Goal: Find specific page/section: Find specific page/section

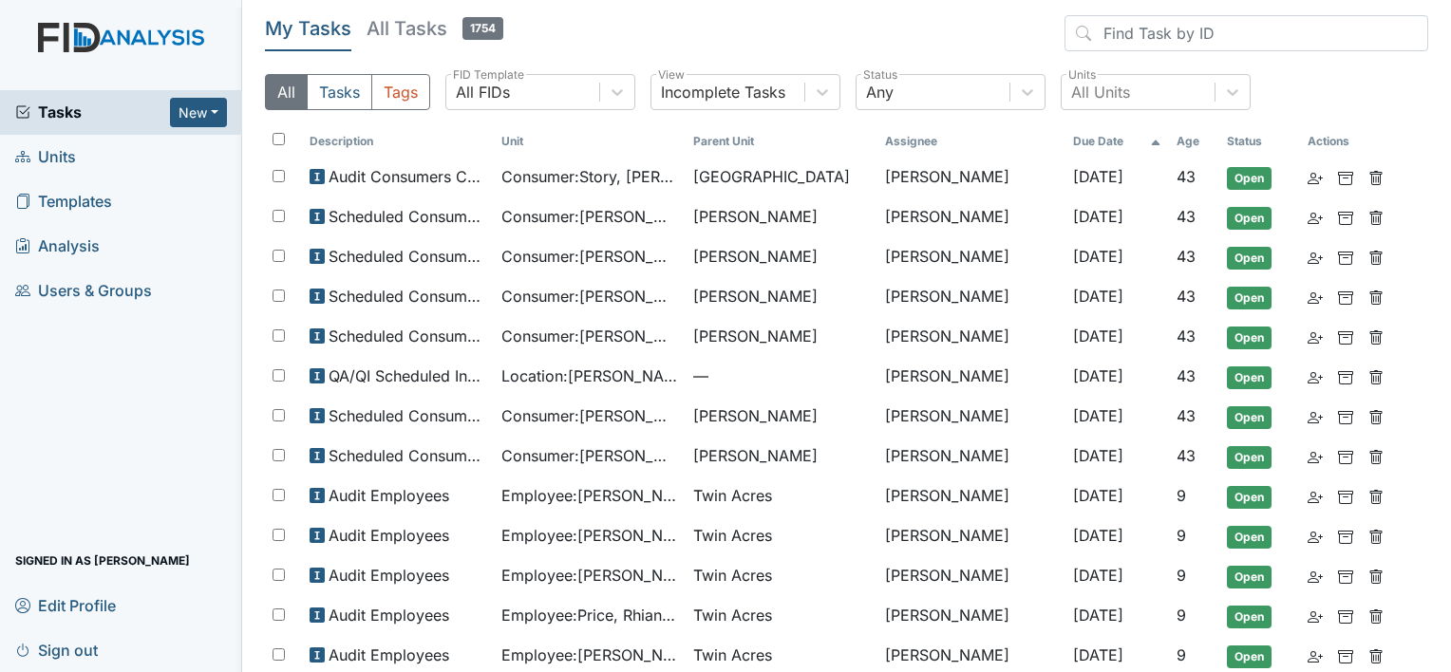
click at [109, 201] on span "Templates" at bounding box center [63, 201] width 97 height 29
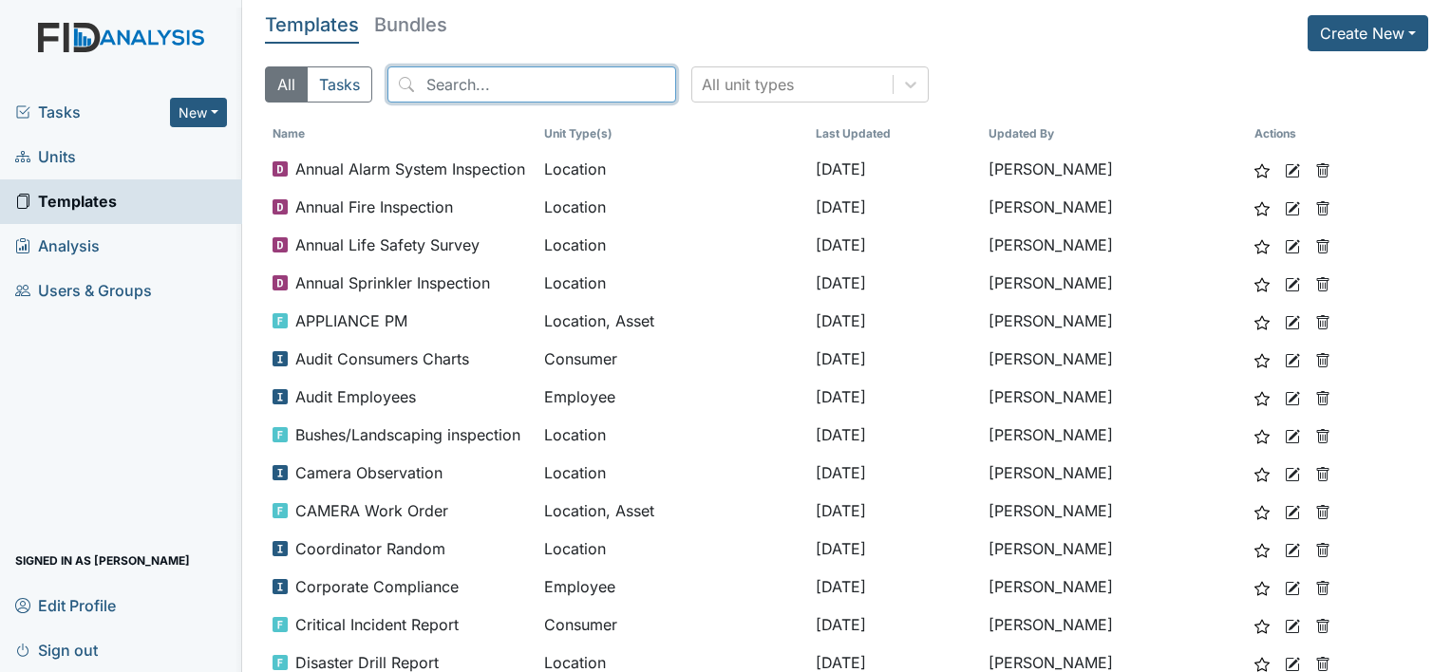
click at [508, 84] on input "search" at bounding box center [532, 84] width 289 height 36
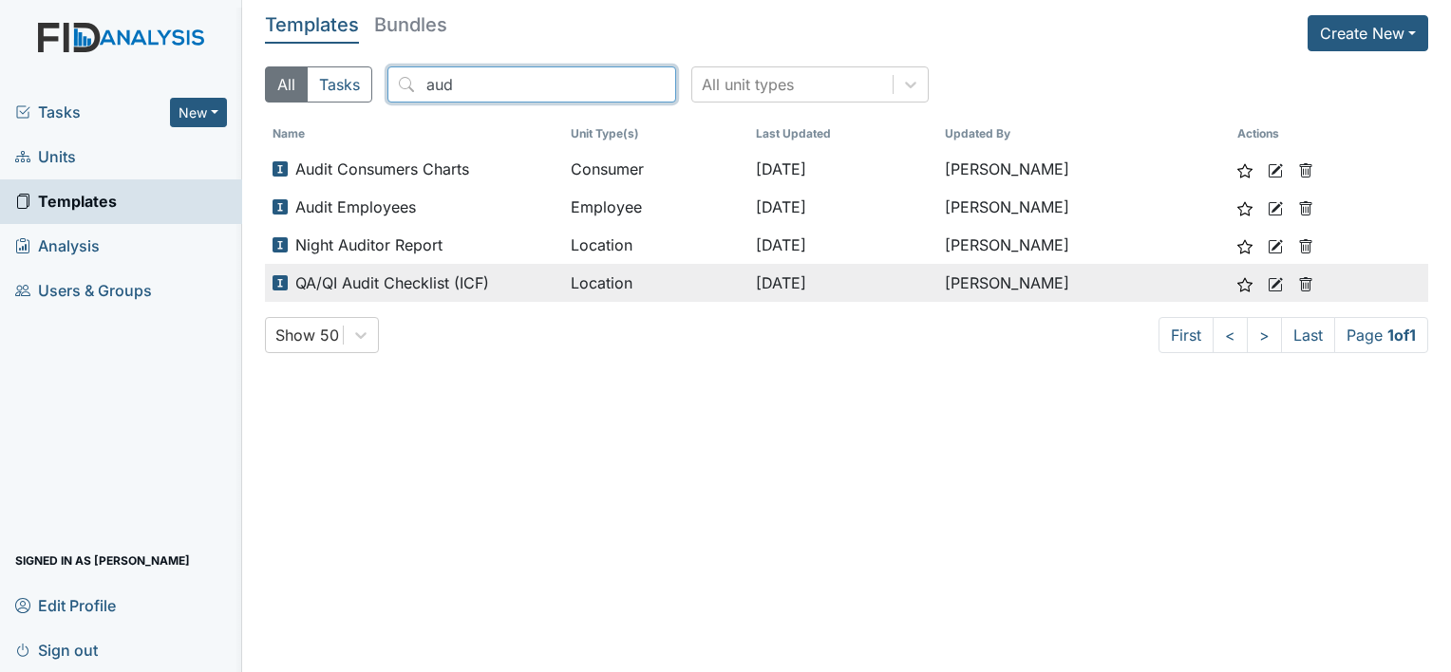
type input "aud"
click at [472, 291] on span "QA/QI Audit Checklist (ICF)" at bounding box center [392, 283] width 194 height 23
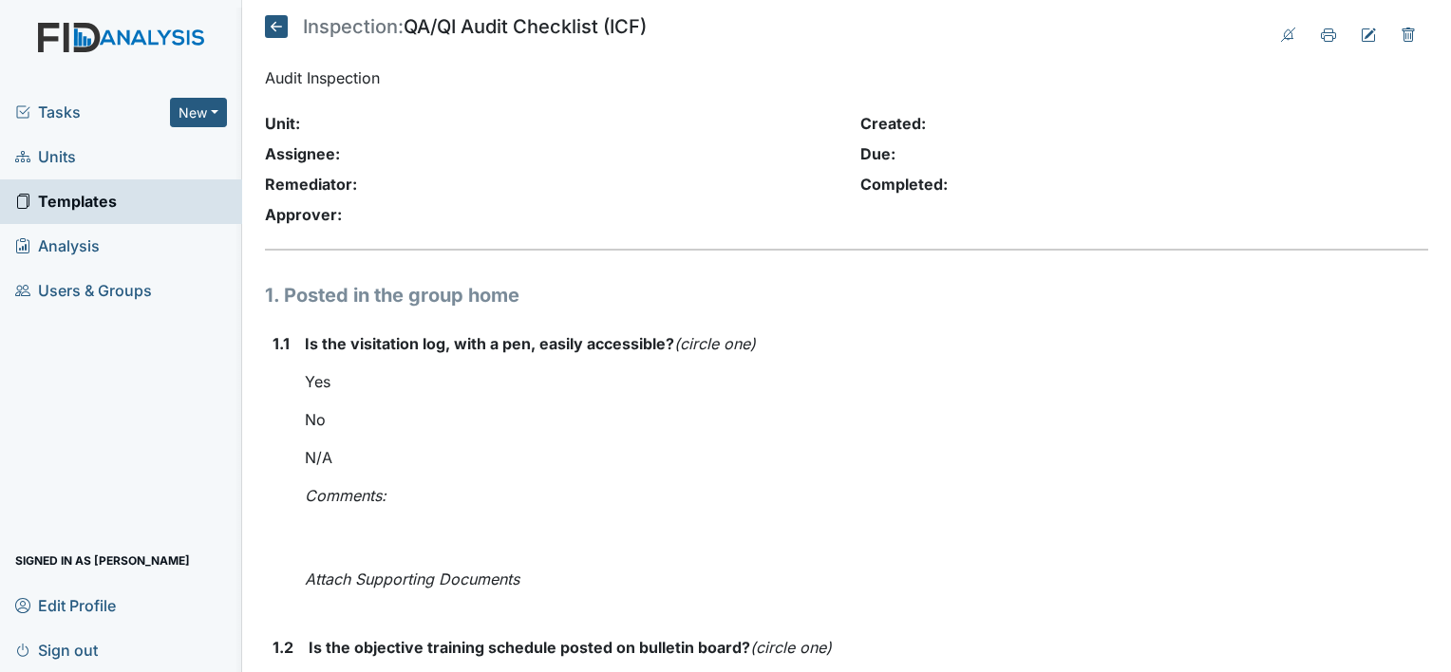
click at [1123, 180] on div "Completed:" at bounding box center [1145, 184] width 568 height 23
click at [271, 23] on icon at bounding box center [276, 26] width 23 height 23
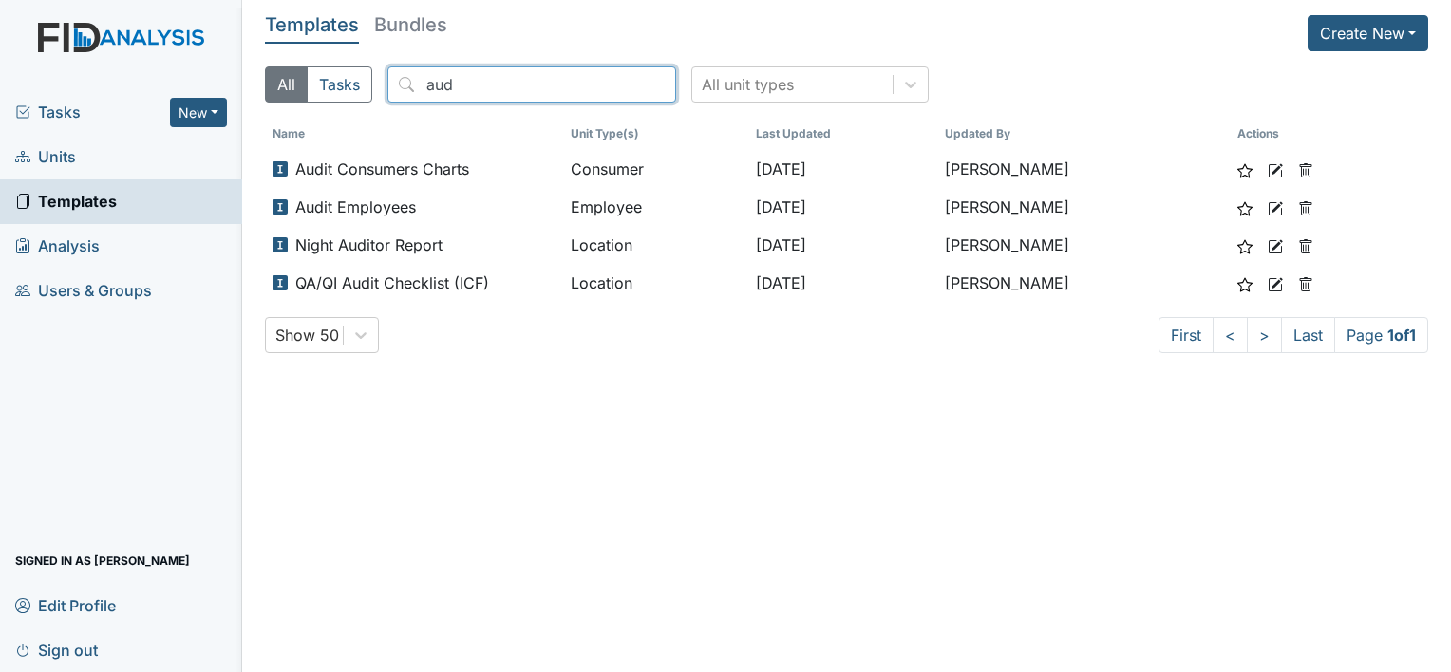
drag, startPoint x: 501, startPoint y: 88, endPoint x: 384, endPoint y: 88, distance: 117.8
click at [384, 88] on div "All Tasks aud All unit types" at bounding box center [847, 91] width 1164 height 51
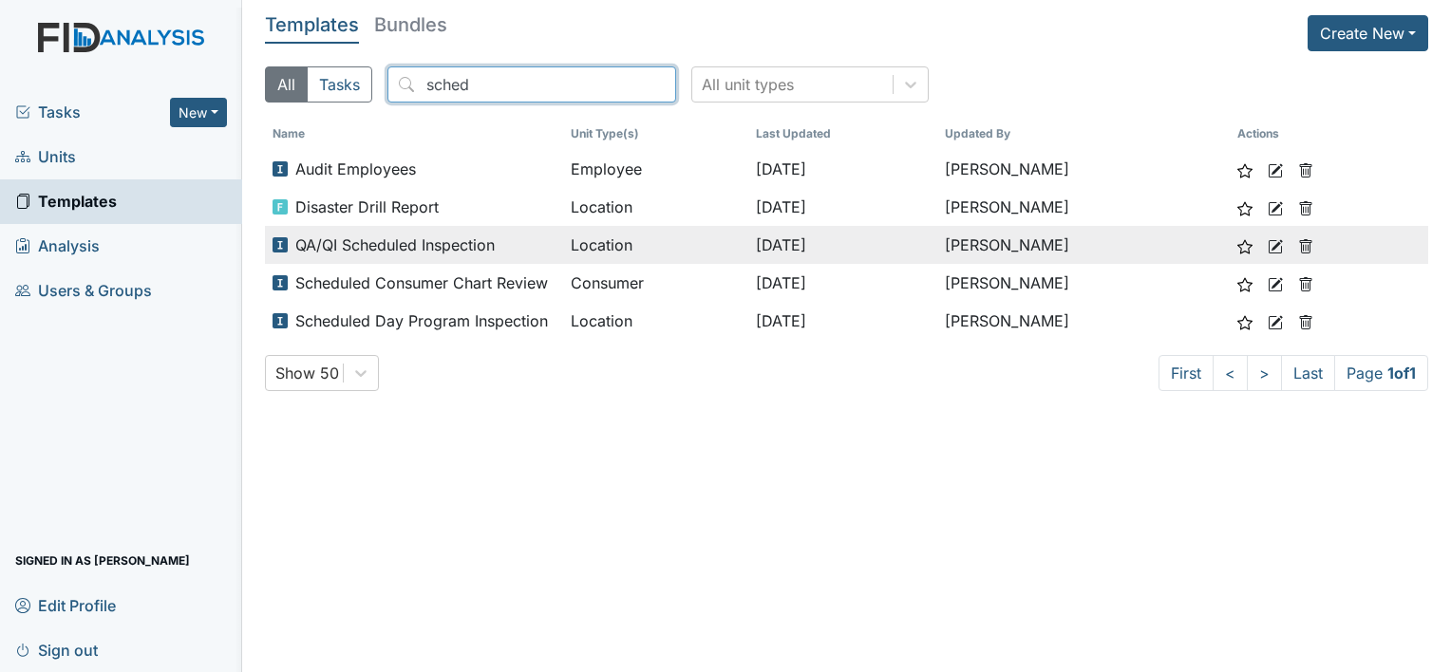
type input "sched"
click at [419, 246] on span "QA/QI Scheduled Inspection" at bounding box center [394, 245] width 199 height 23
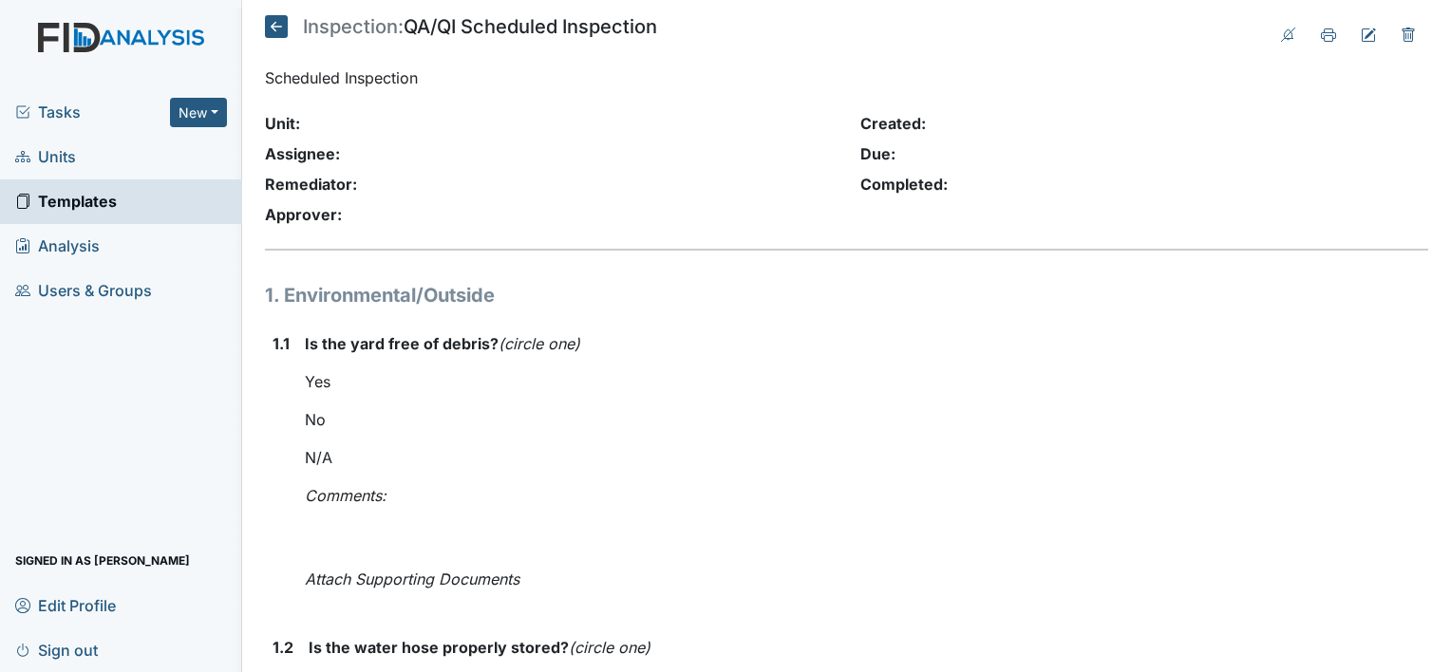
click at [275, 34] on icon at bounding box center [276, 26] width 23 height 23
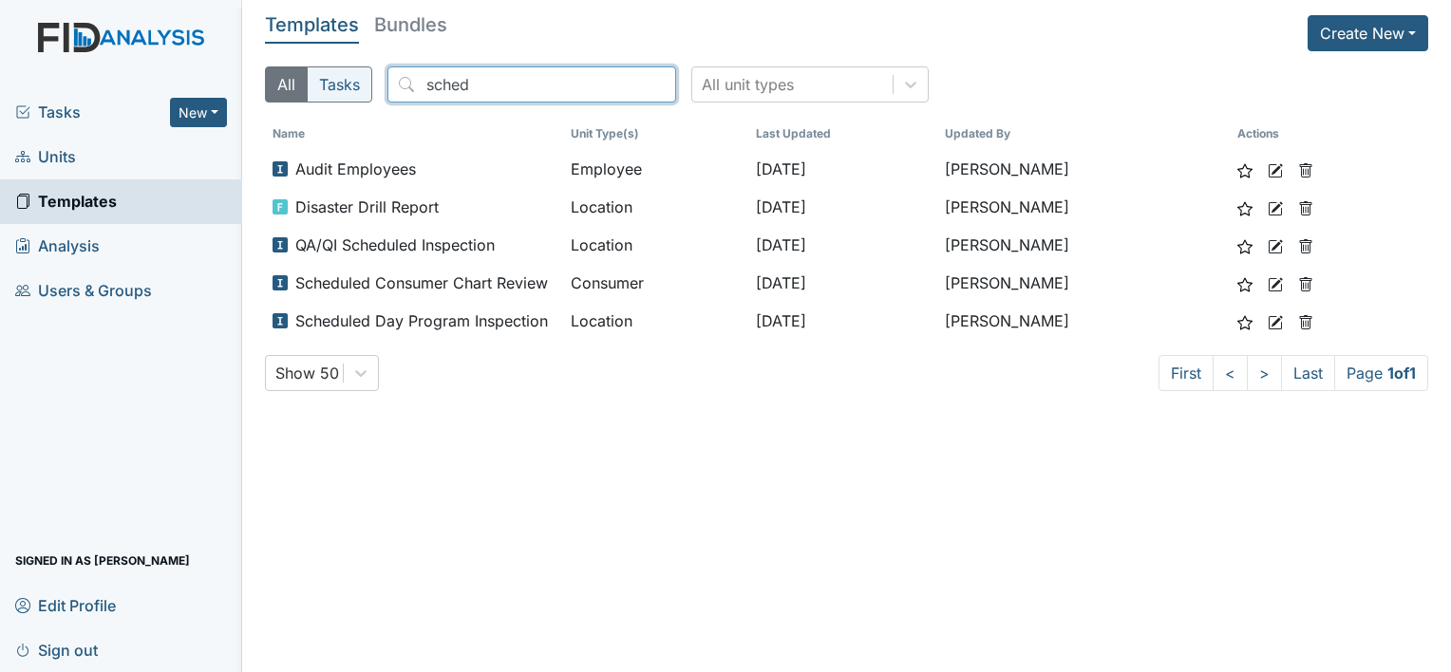
drag, startPoint x: 505, startPoint y: 81, endPoint x: 310, endPoint y: 67, distance: 196.1
click at [310, 67] on div "All Tasks sched All unit types" at bounding box center [847, 91] width 1164 height 51
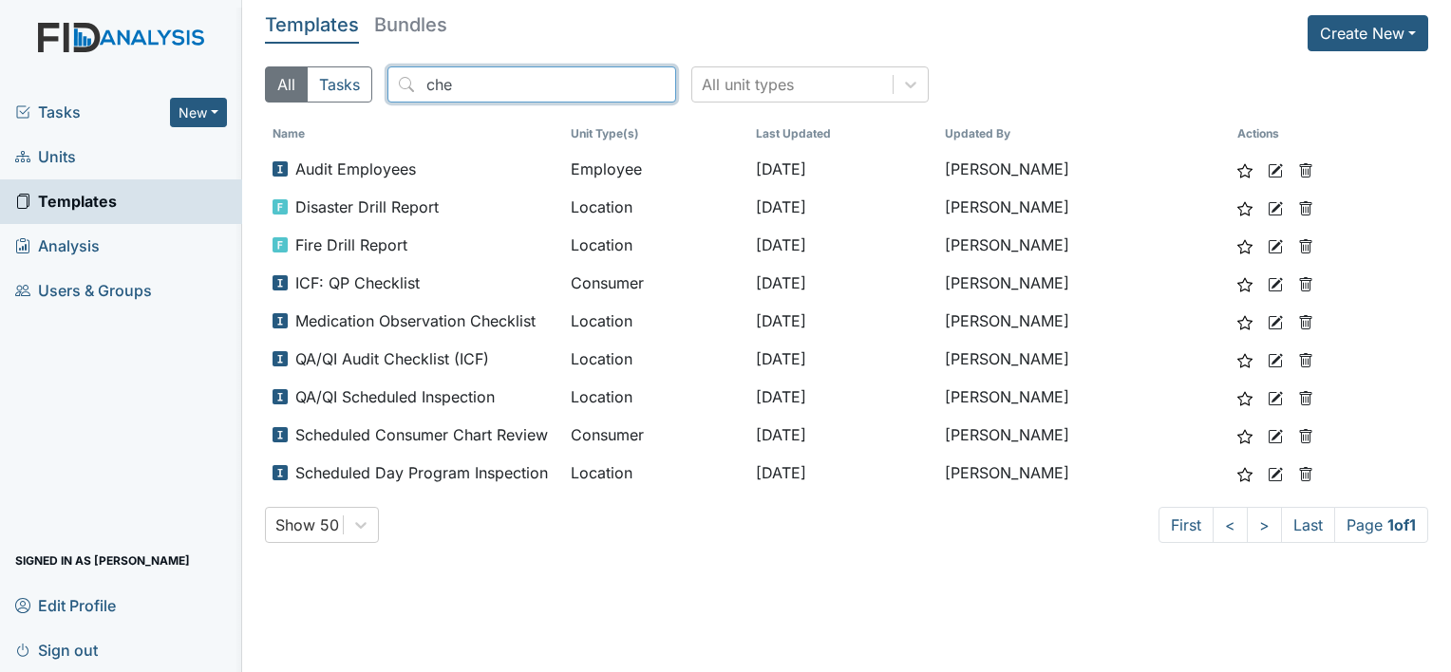
type input "che"
click at [72, 163] on span "Units" at bounding box center [45, 156] width 61 height 29
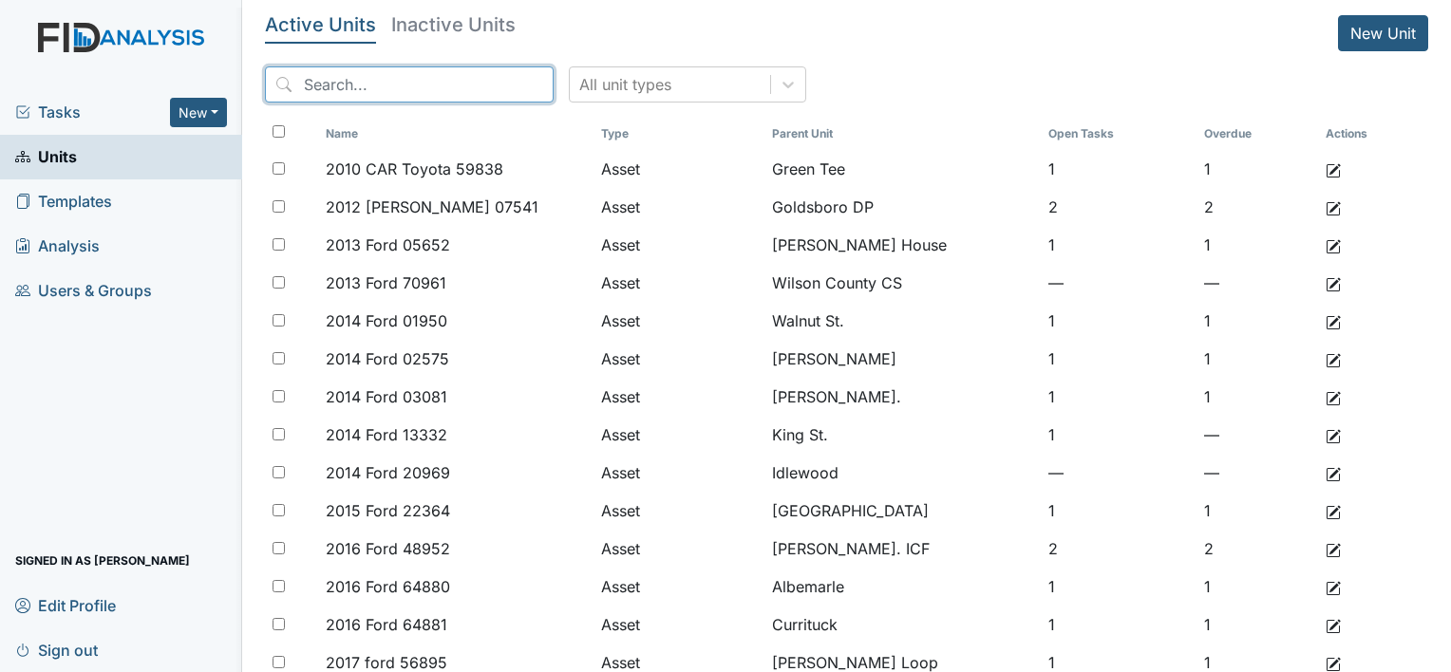
click at [449, 78] on input "search" at bounding box center [409, 84] width 289 height 36
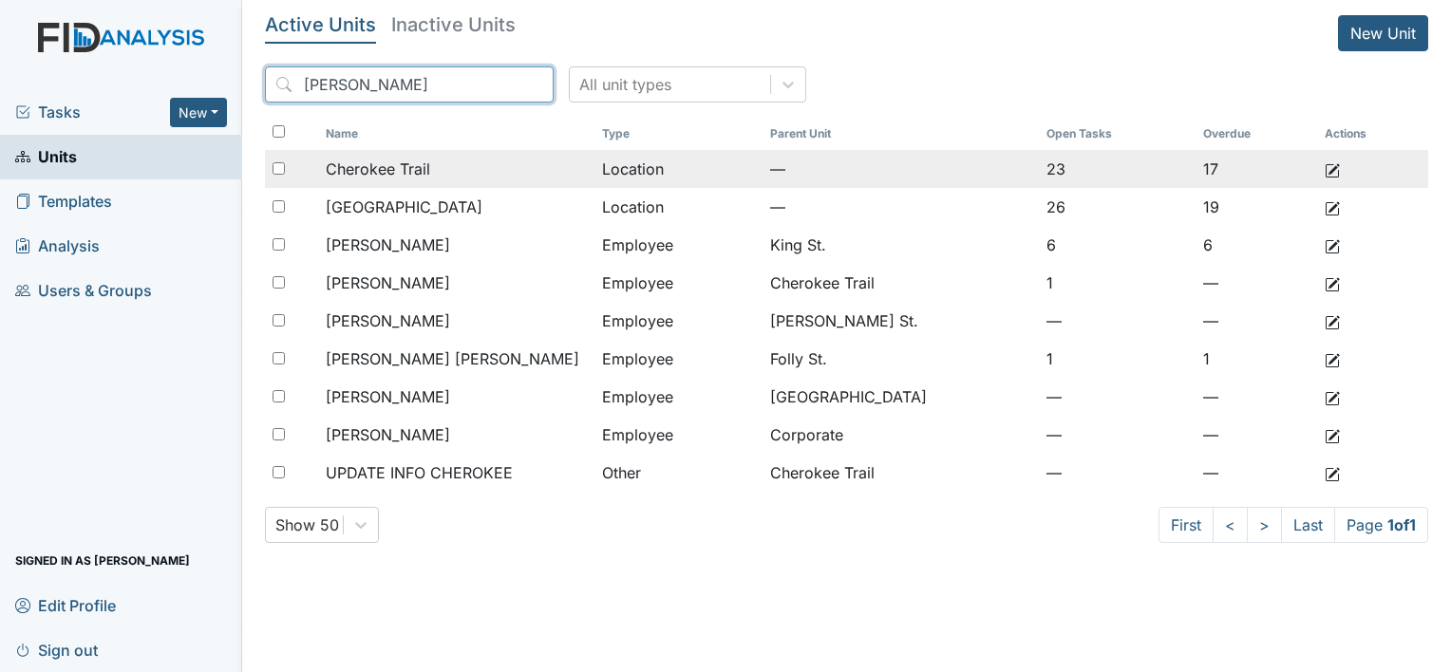
type input "[PERSON_NAME]"
click at [501, 162] on div "Cherokee Trail" at bounding box center [456, 169] width 261 height 23
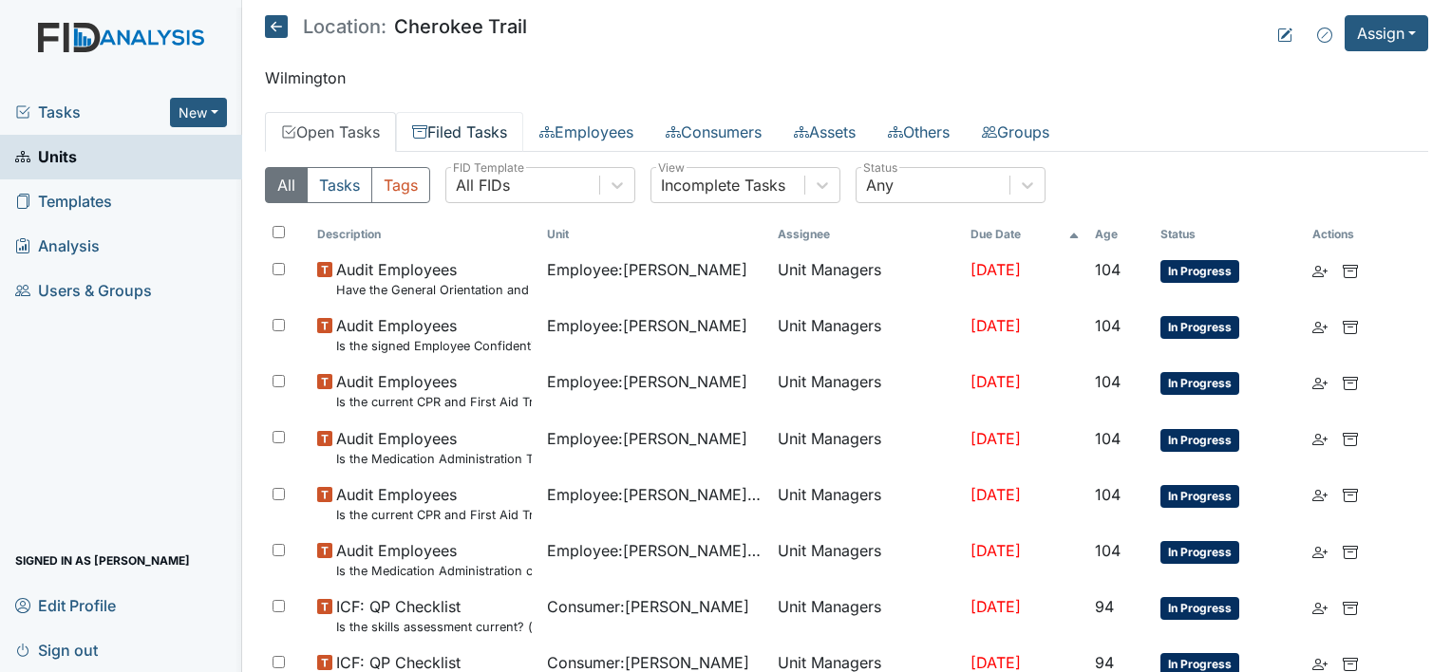
click at [490, 125] on link "Filed Tasks" at bounding box center [459, 132] width 127 height 40
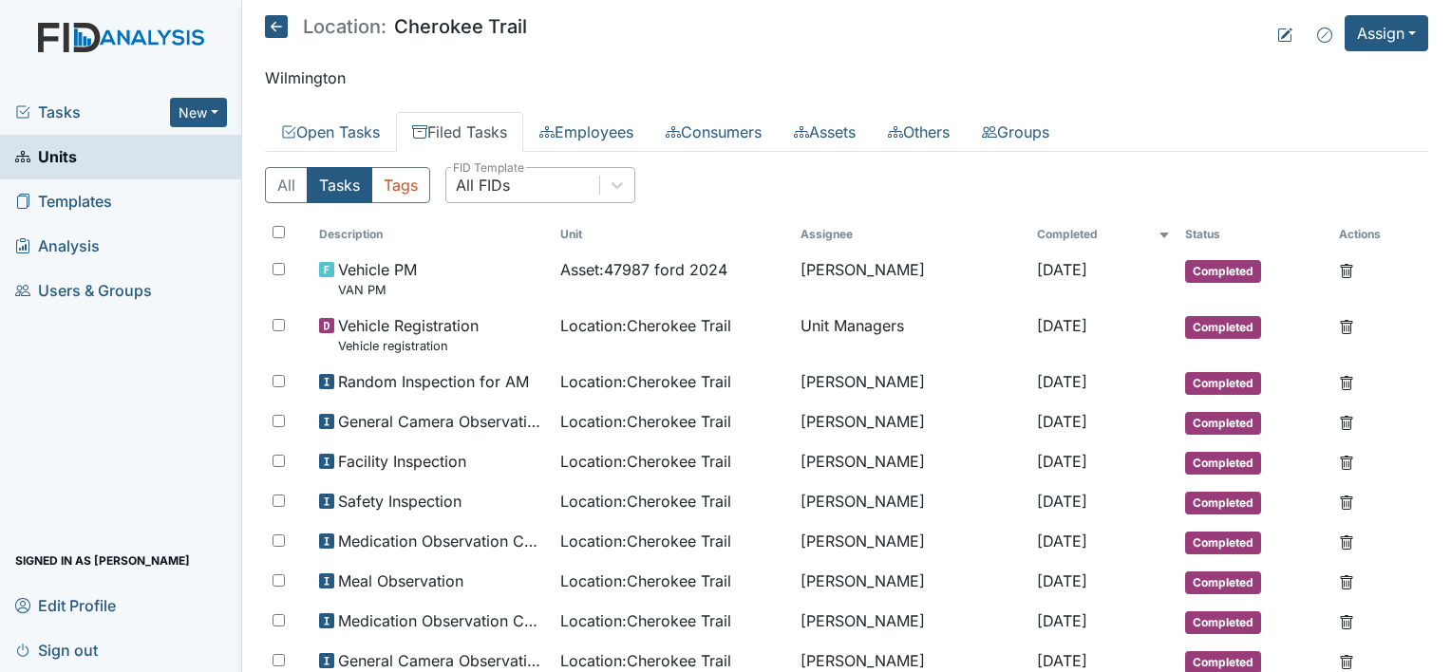
click at [565, 179] on div "All FIDs" at bounding box center [522, 185] width 153 height 34
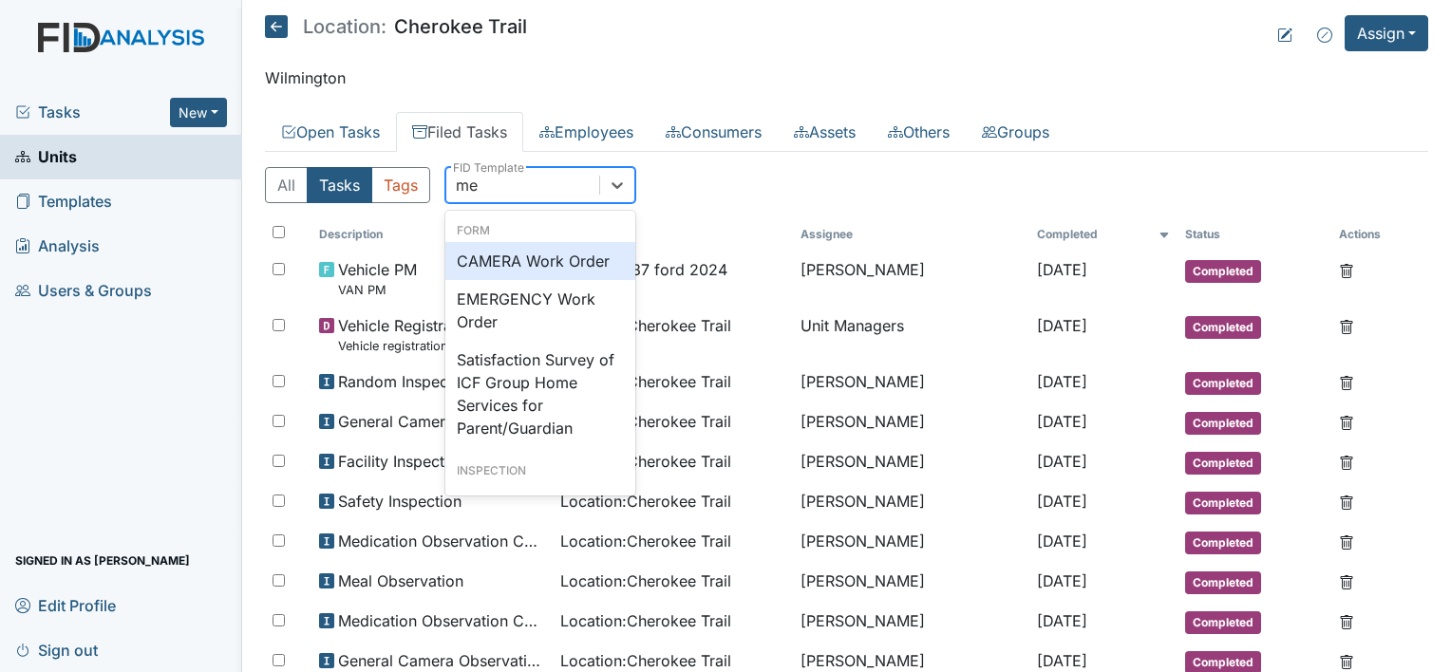
type input "mea"
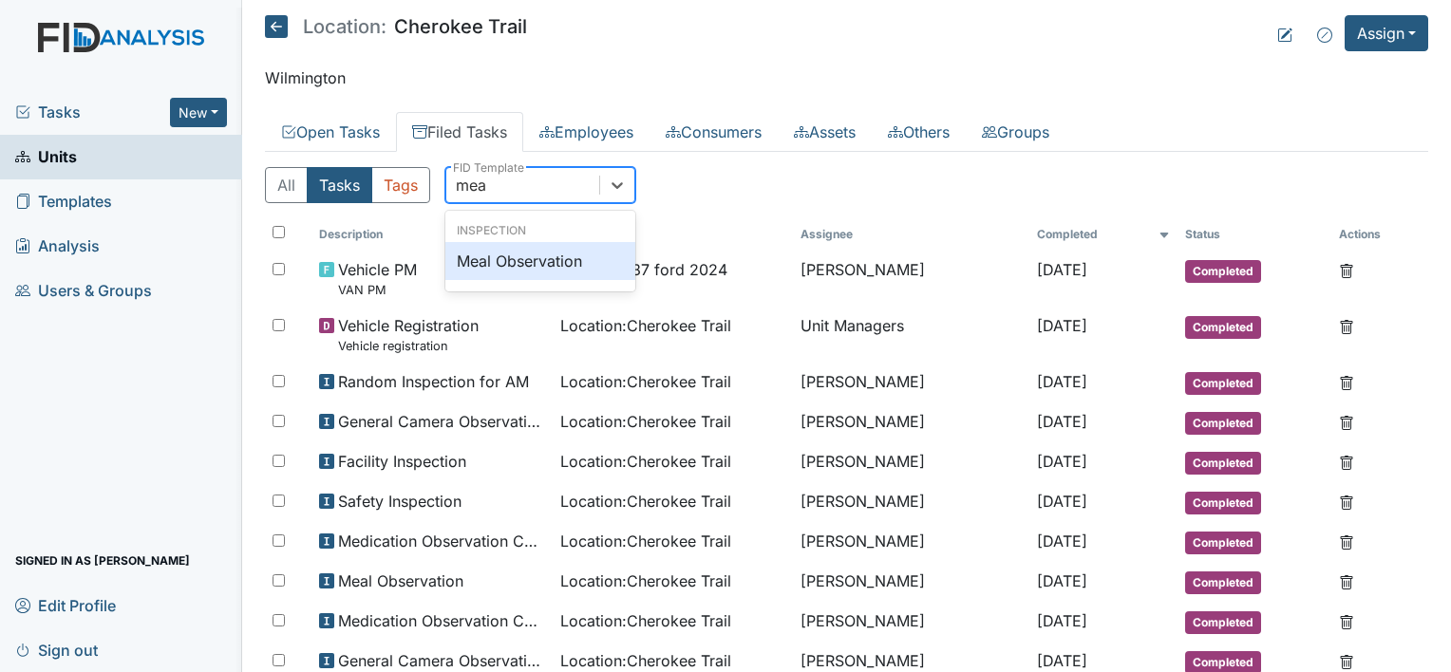
click at [568, 258] on div "Meal Observation" at bounding box center [540, 261] width 190 height 38
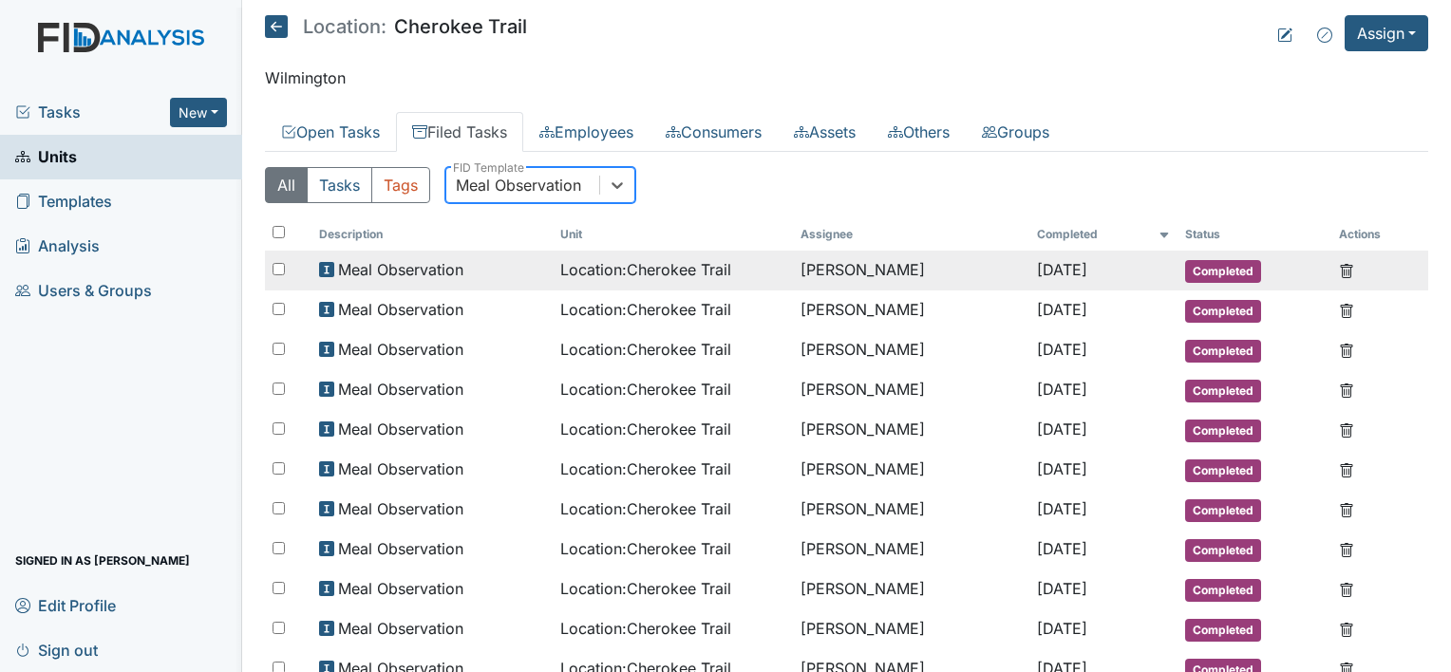
click at [494, 277] on div "Meal Observation" at bounding box center [432, 269] width 226 height 23
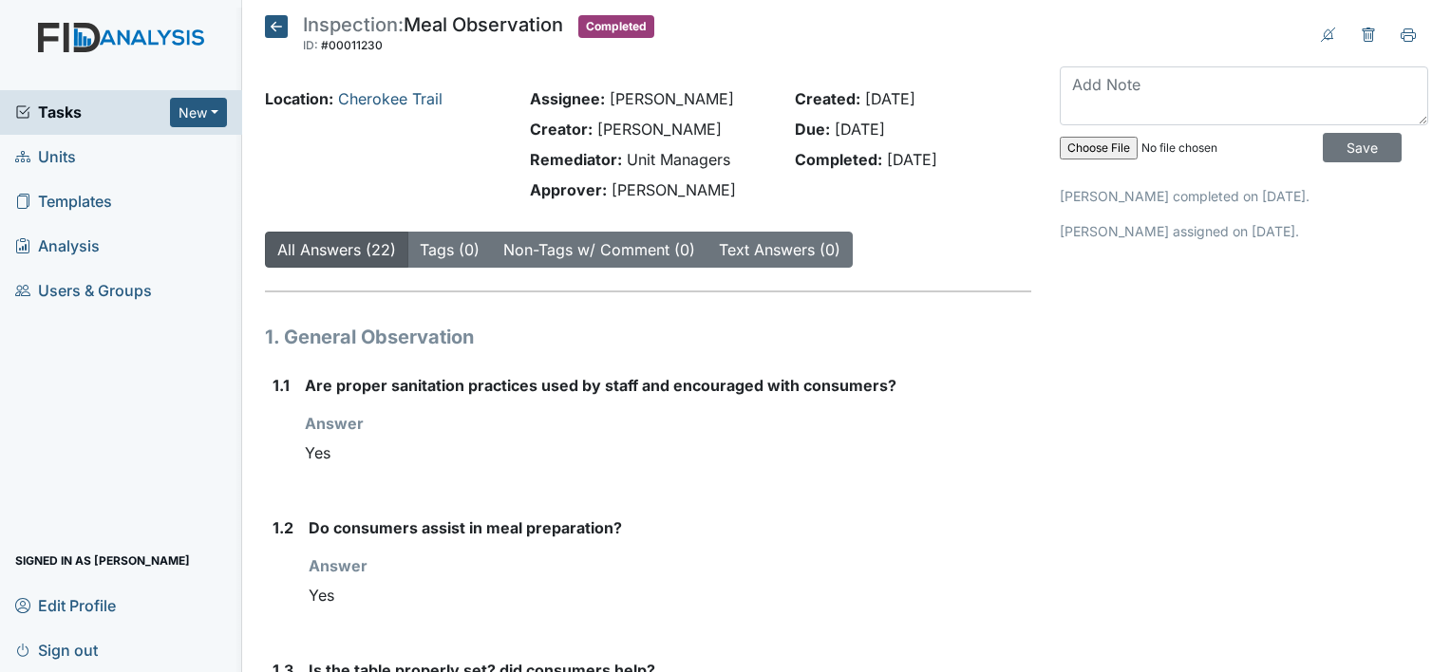
click at [266, 16] on icon at bounding box center [276, 26] width 23 height 23
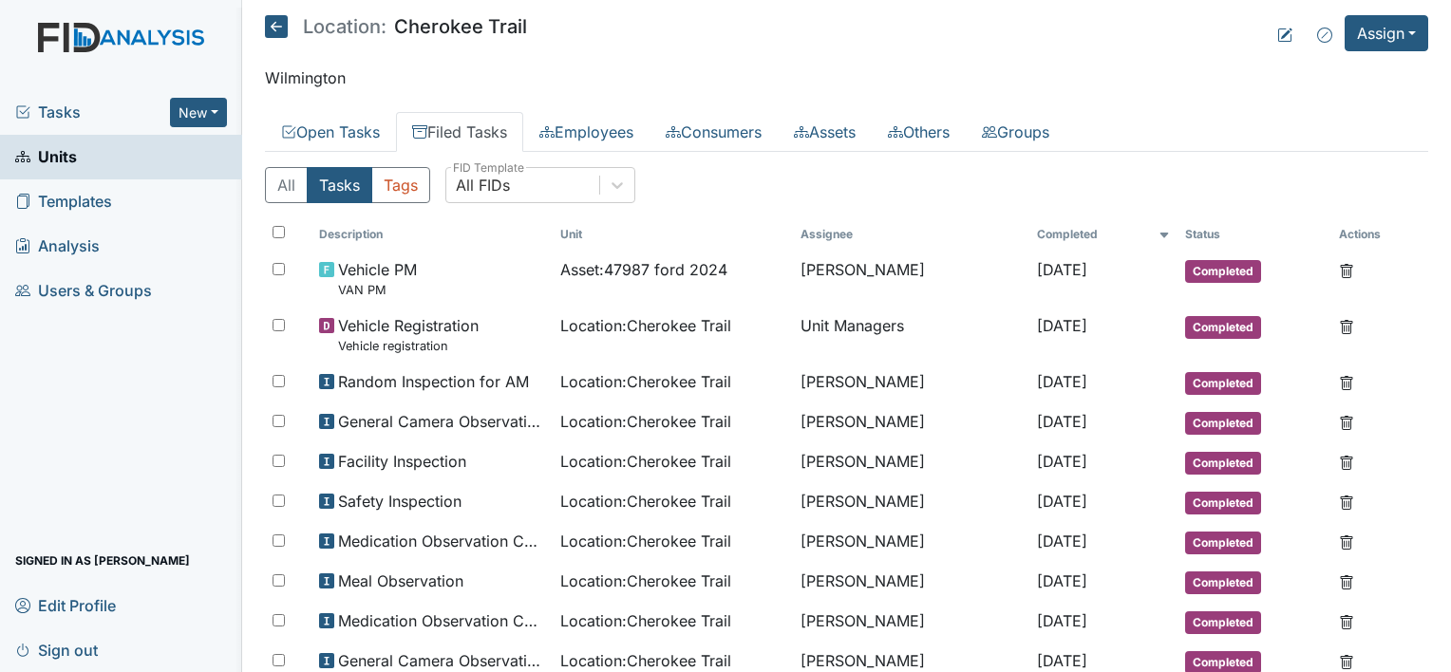
click at [128, 144] on link "Units" at bounding box center [121, 157] width 242 height 45
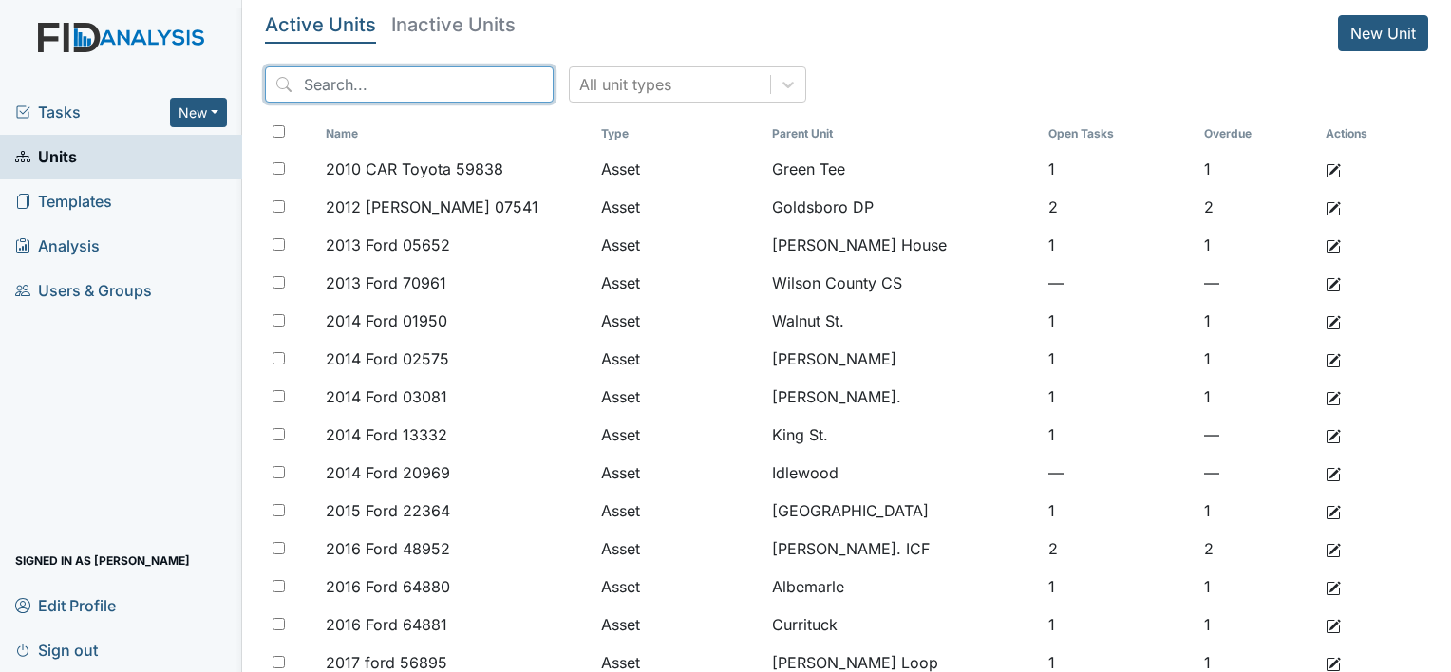
click at [379, 72] on input "search" at bounding box center [409, 84] width 289 height 36
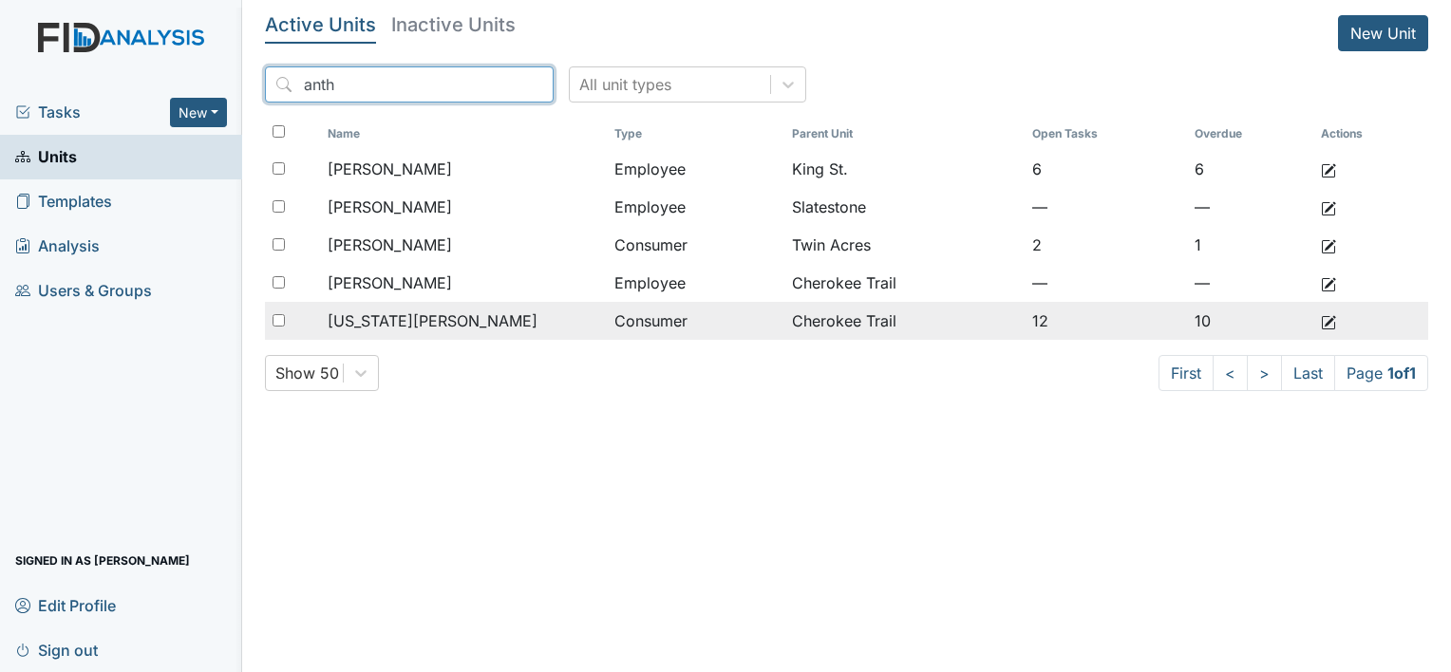
type input "anth"
click at [479, 325] on span "Washington, Anthony" at bounding box center [433, 321] width 210 height 23
